Goal: Use online tool/utility: Use online tool/utility

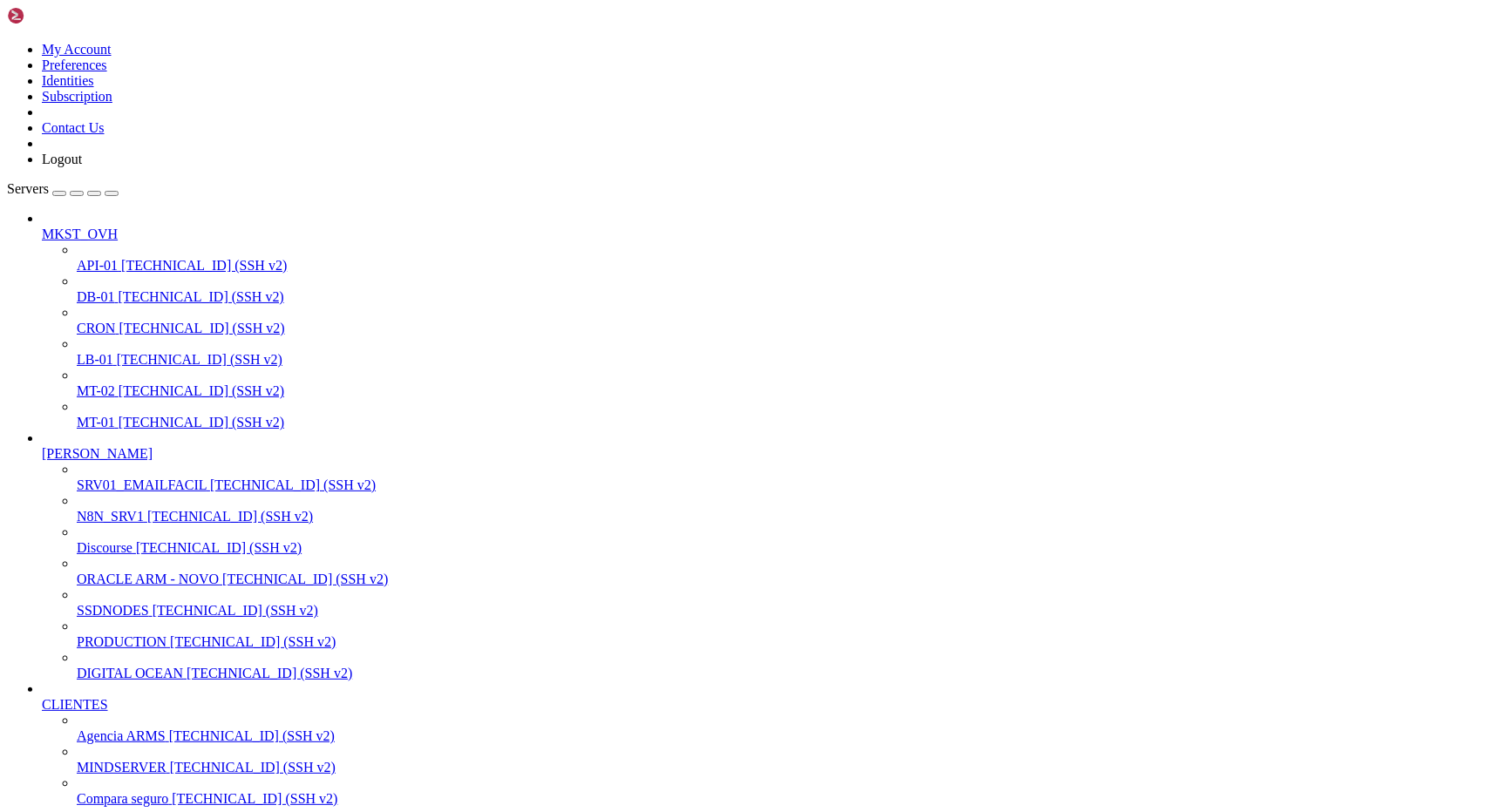
drag, startPoint x: 8, startPoint y: 2071, endPoint x: 76, endPoint y: 2146, distance: 101.2
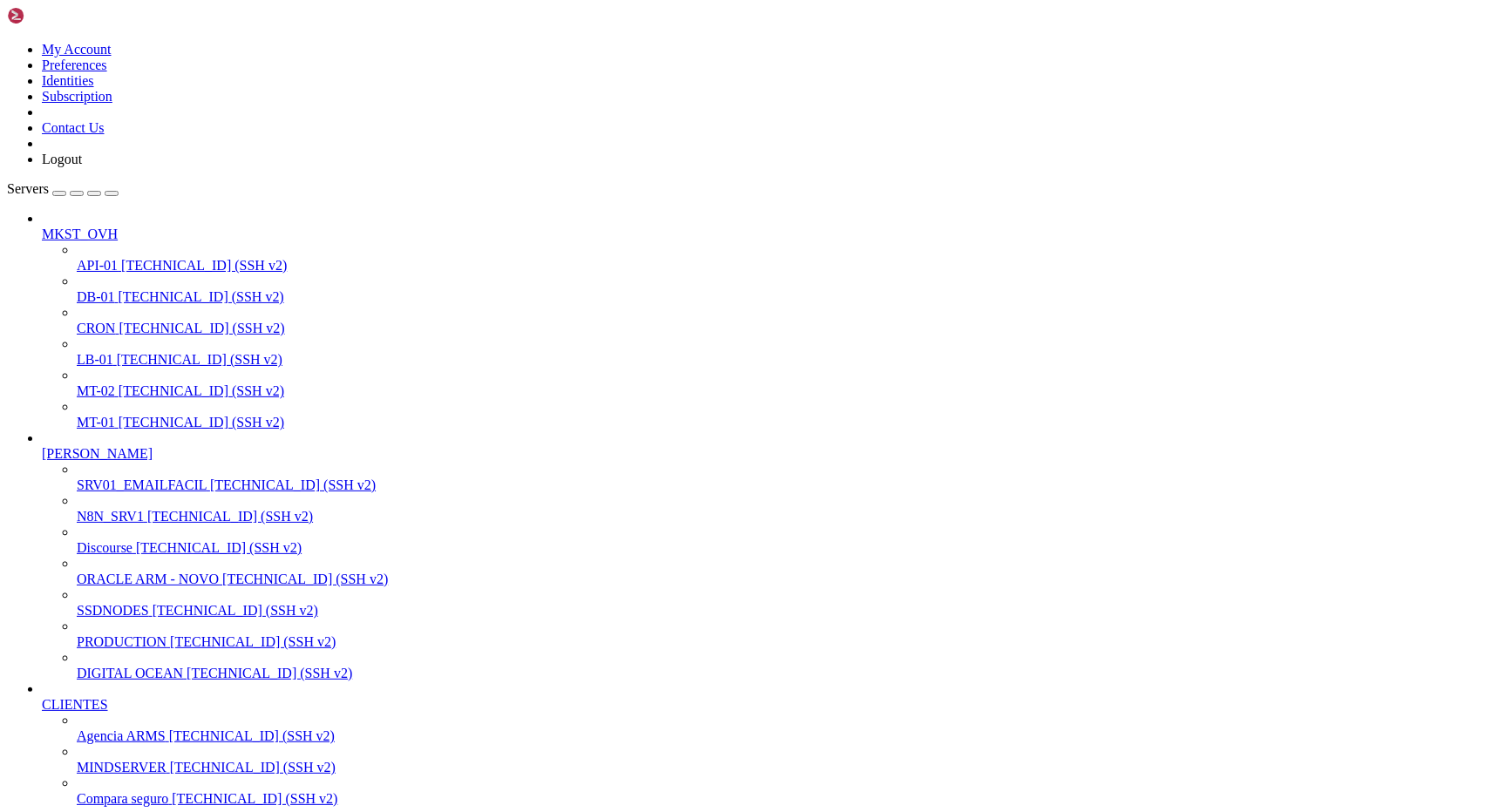
scroll to position [3748, 0]
drag, startPoint x: 16, startPoint y: 2057, endPoint x: 157, endPoint y: 2326, distance: 303.7
